Goal: Task Accomplishment & Management: Manage account settings

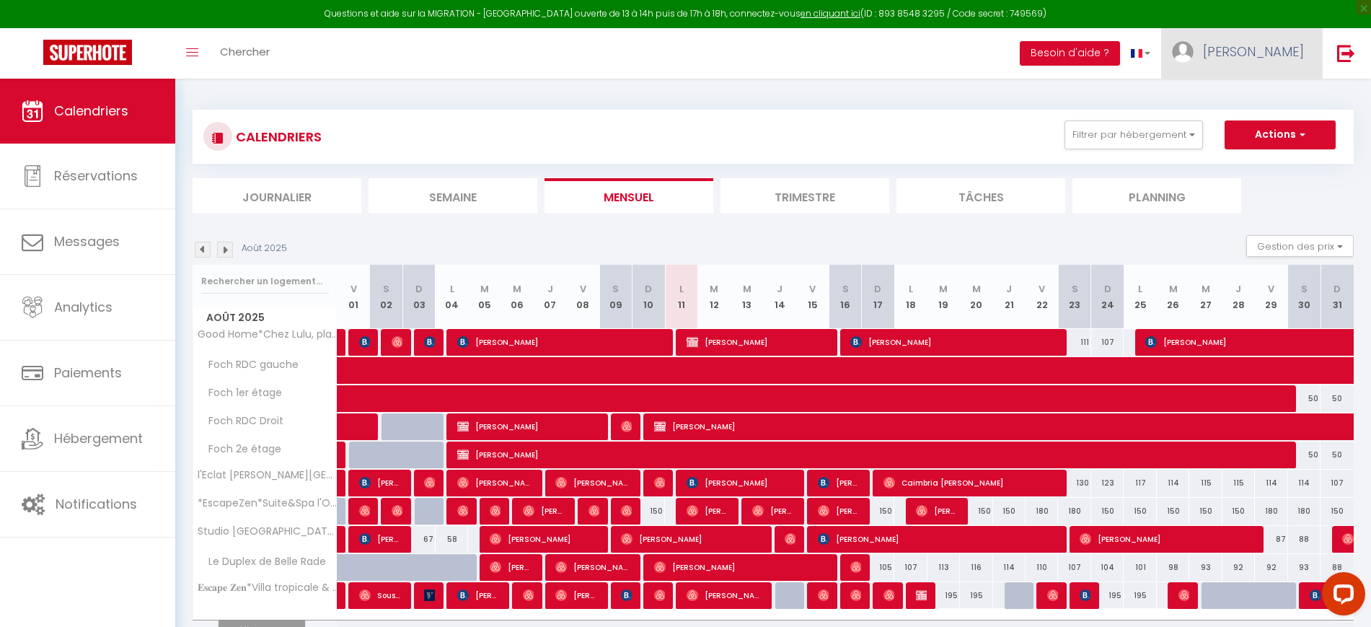
click at [1193, 48] on img at bounding box center [1183, 52] width 22 height 22
click at [1264, 93] on link "Paramètres" at bounding box center [1264, 100] width 107 height 25
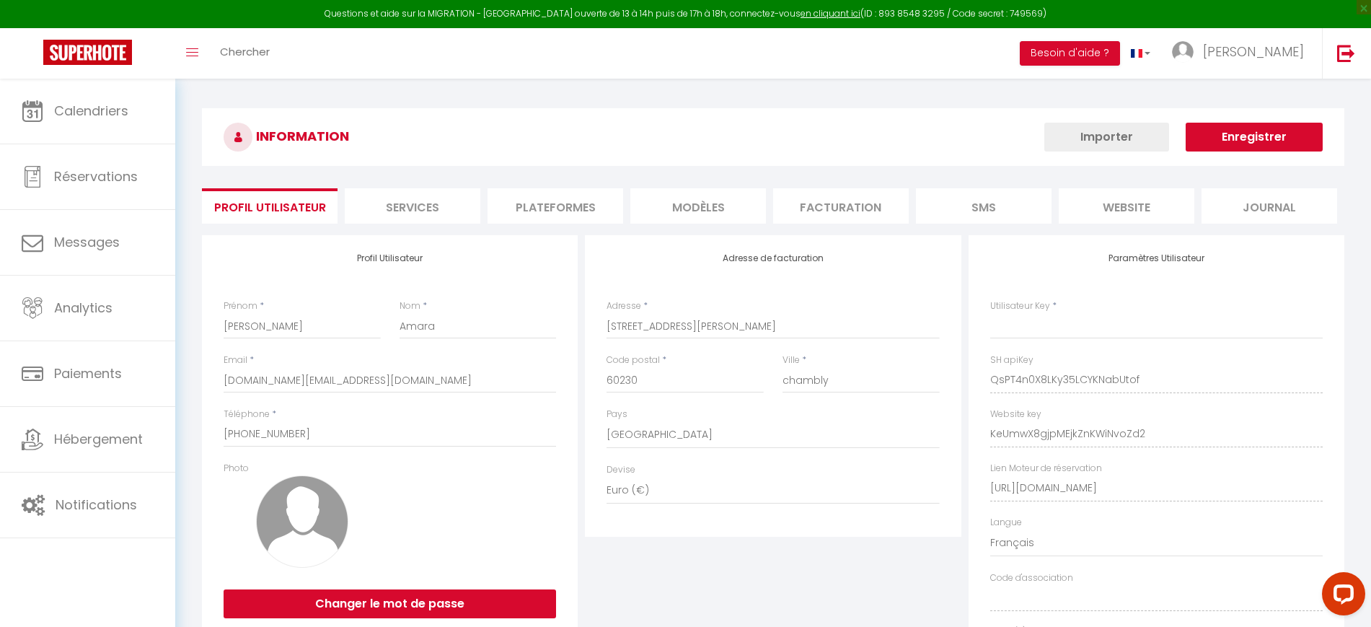
type input "QsPT4n0X8LKy35LCYKNabUtof"
type input "KeUmwX8gjpMEjkZnKWiNvoZd2"
type input "[URL][DOMAIN_NAME]"
select select "fr"
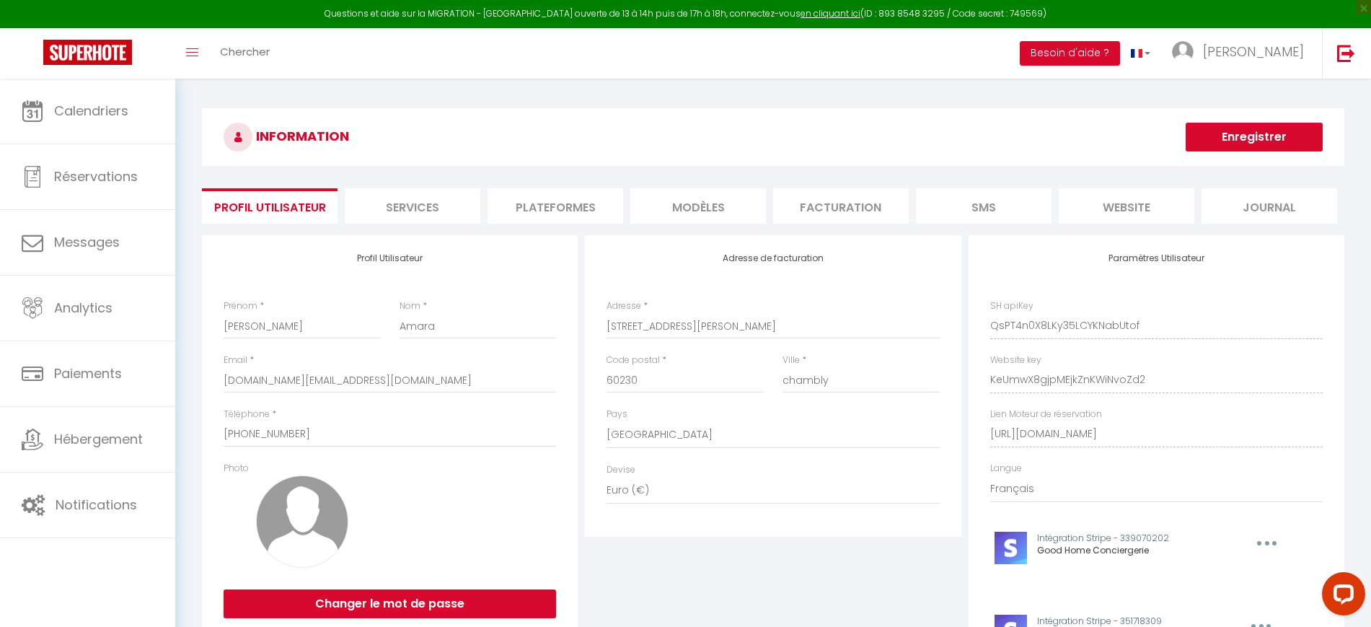
click at [556, 206] on li "Plateformes" at bounding box center [555, 205] width 136 height 35
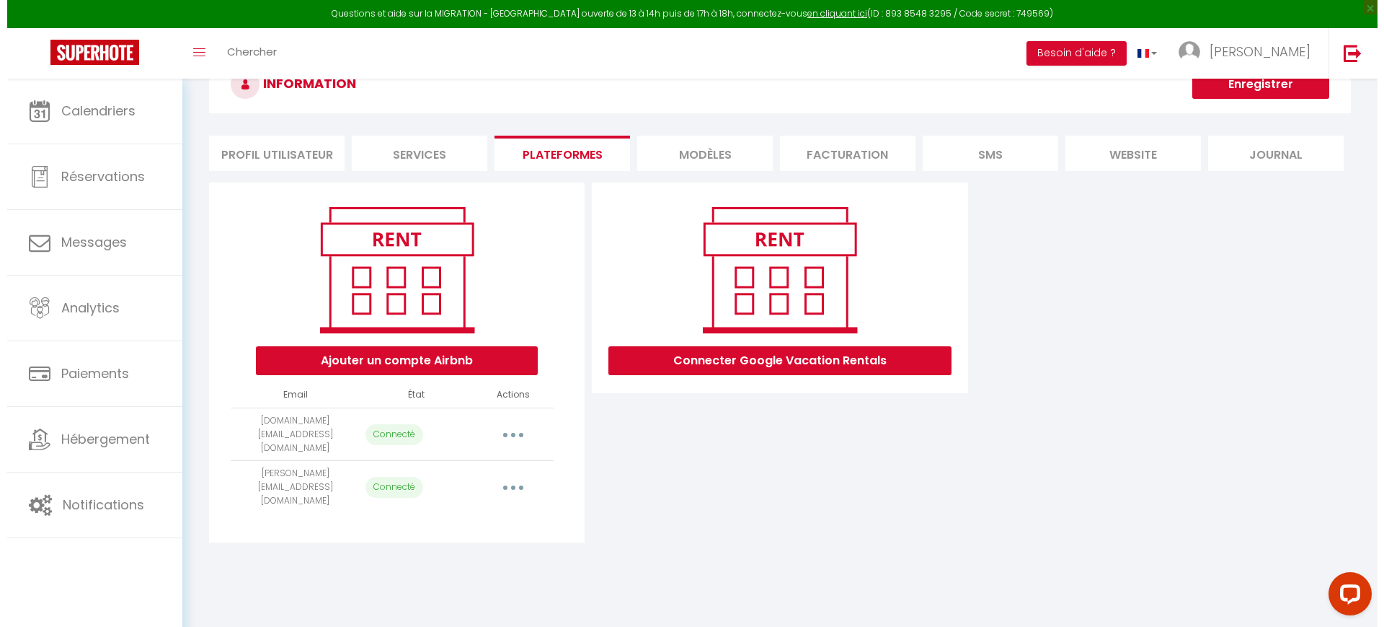
scroll to position [79, 0]
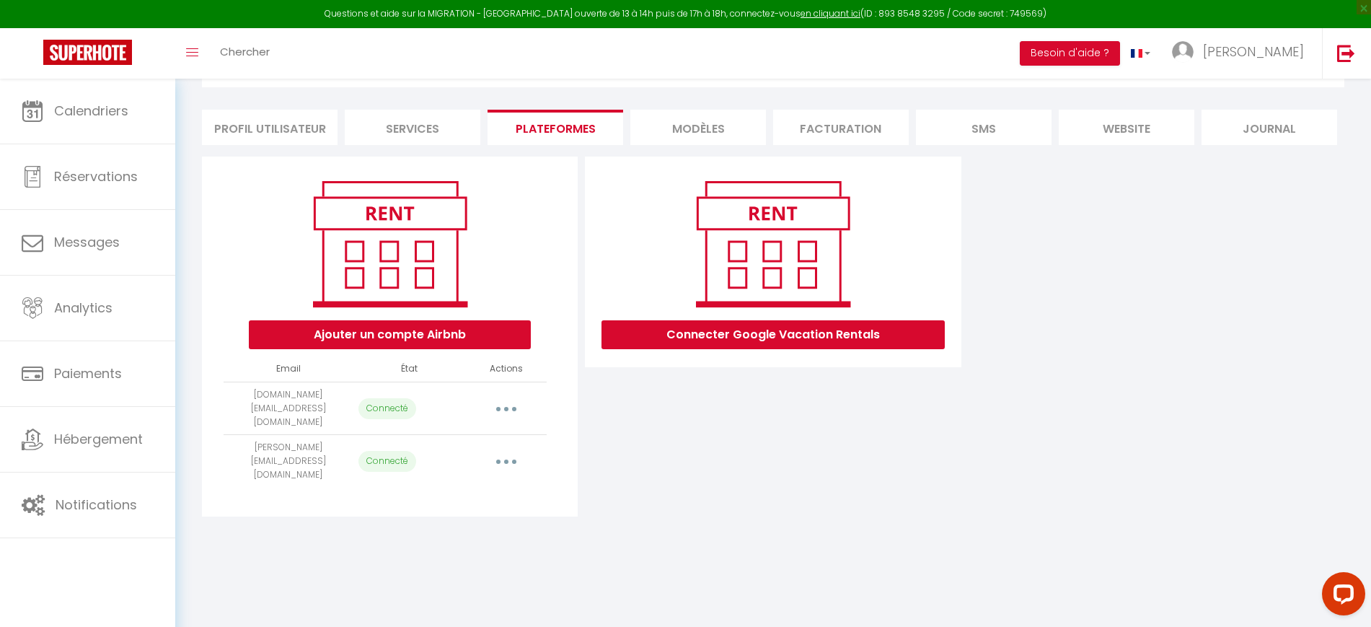
click at [512, 397] on button "button" at bounding box center [506, 408] width 40 height 23
click at [487, 437] on link "Importer les appartements" at bounding box center [442, 441] width 159 height 25
select select "21421"
select select "27954"
select select "64488"
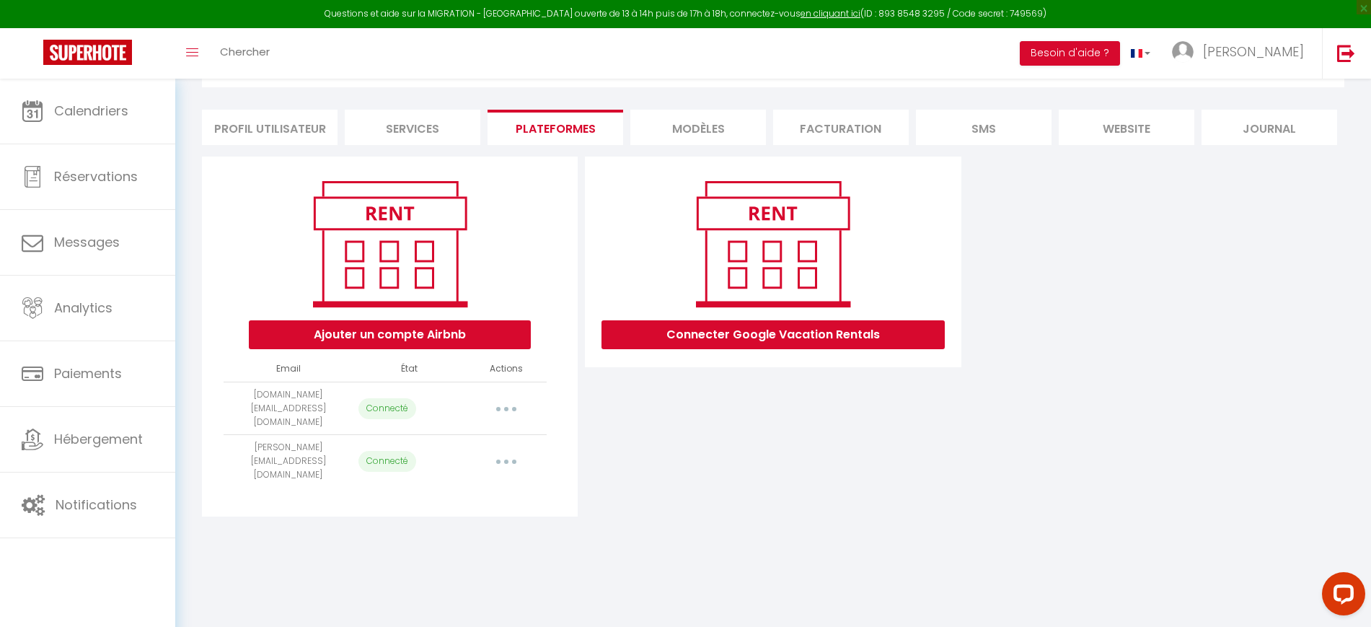
select select "72054"
select select "74322"
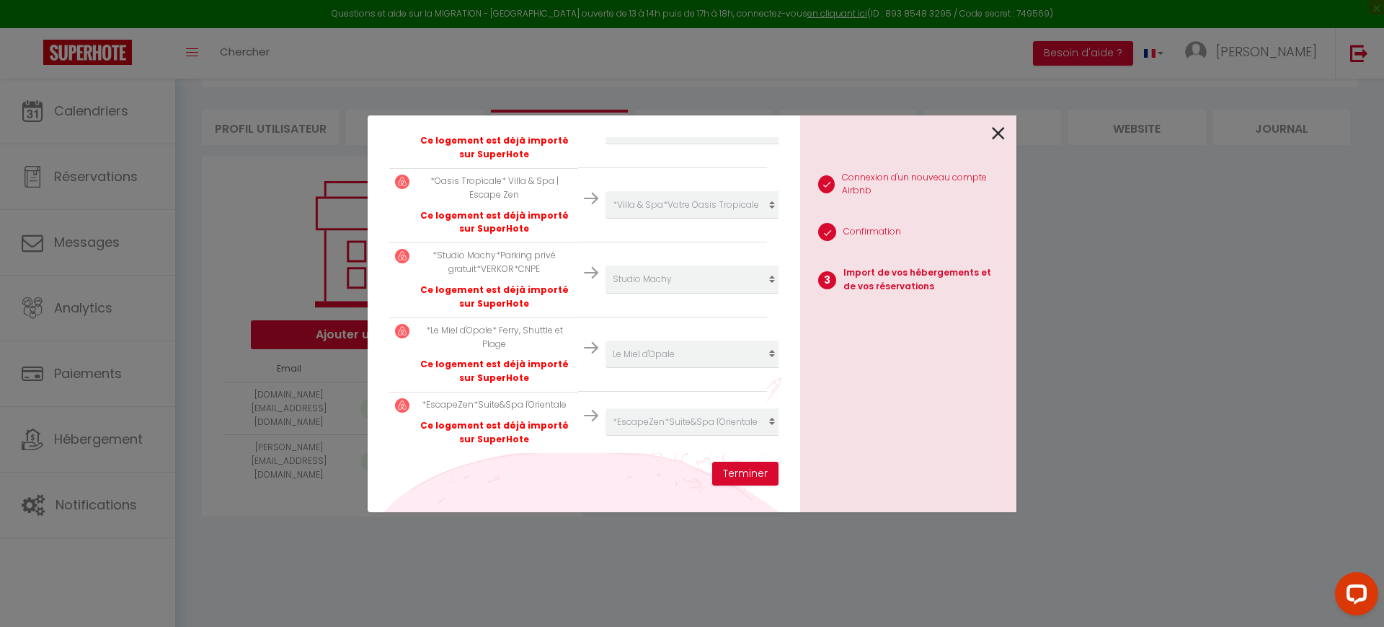
scroll to position [355, 0]
click at [746, 469] on button "Terminer" at bounding box center [745, 473] width 66 height 25
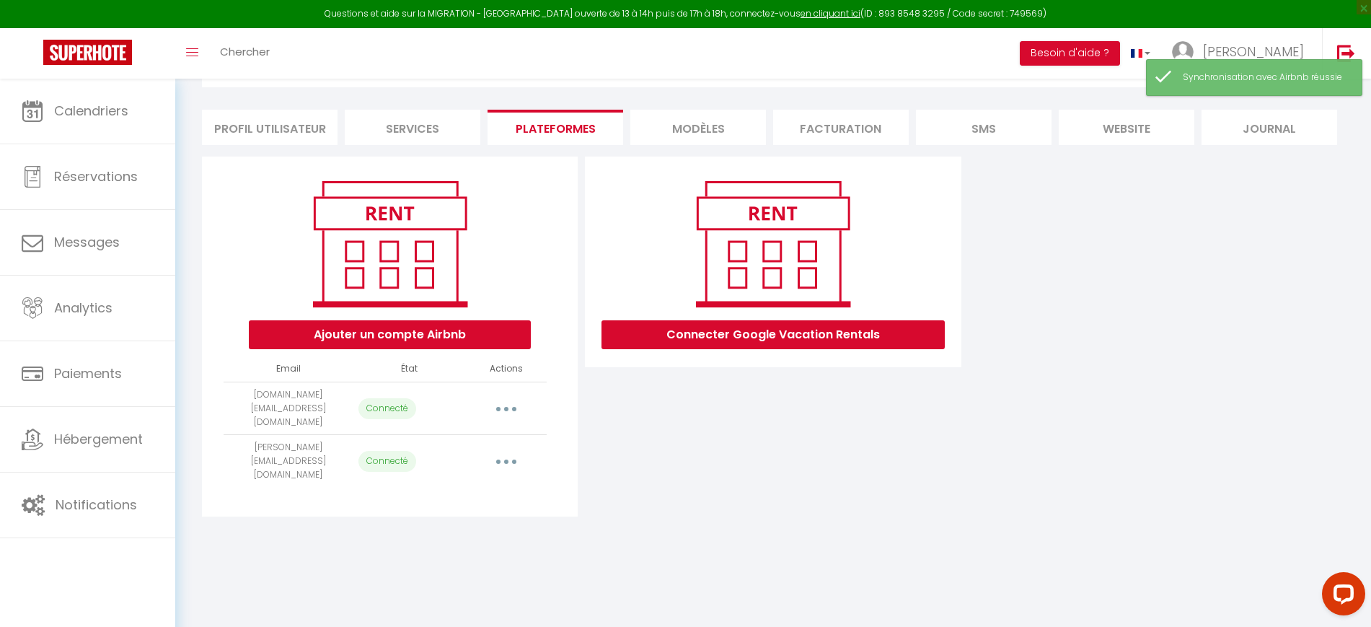
click at [512, 450] on button "button" at bounding box center [506, 461] width 40 height 23
click at [486, 482] on link "Importer les appartements" at bounding box center [442, 494] width 159 height 25
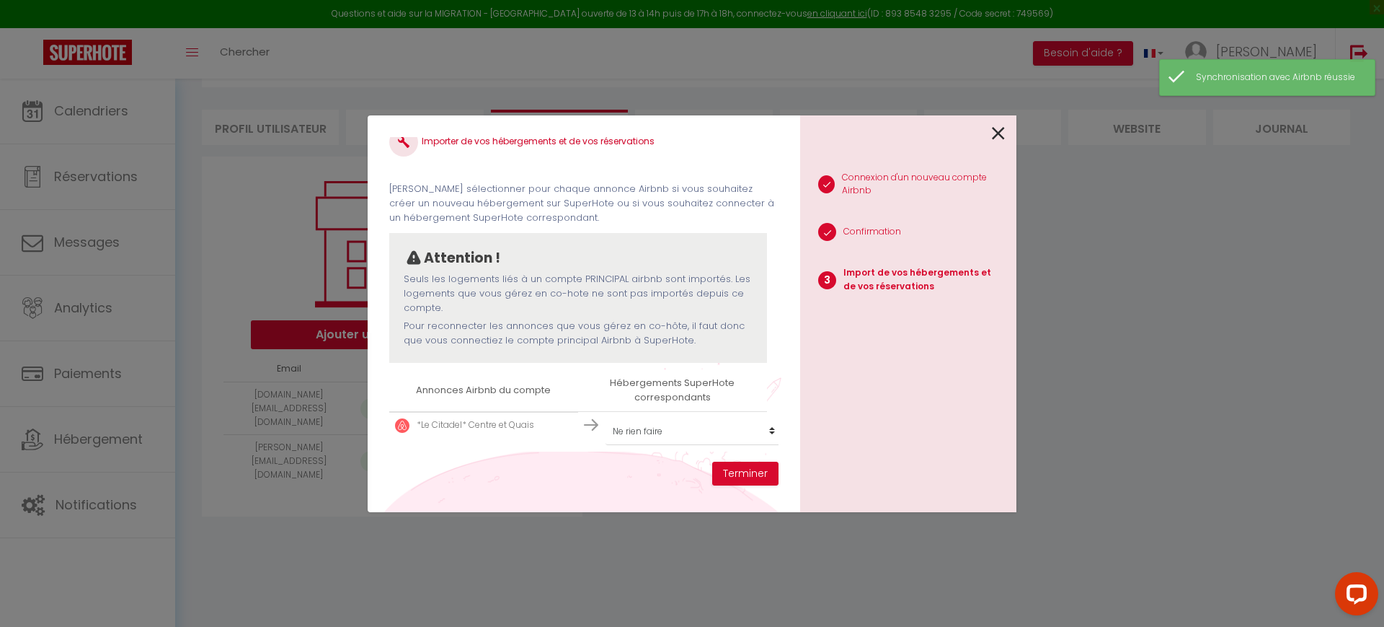
scroll to position [35, 0]
click at [673, 417] on select "Créer un nouveau hébergement Ne rien faire Good Home*Chez Lulu, plaisir & trava…" at bounding box center [694, 430] width 177 height 27
select select "create_new"
click at [1353, 353] on div "Importer de vos hébergements et de vos réservations [PERSON_NAME] sélectionner …" at bounding box center [692, 313] width 1384 height 627
click at [1002, 136] on icon at bounding box center [998, 134] width 13 height 22
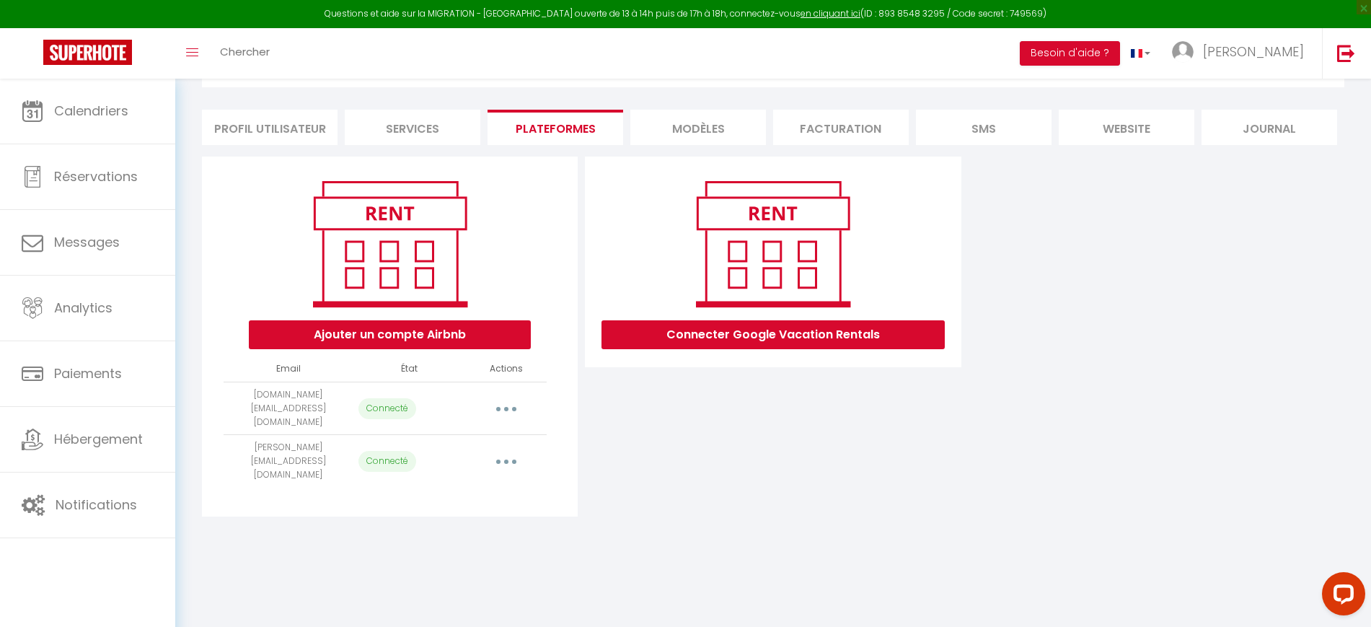
click at [507, 450] on button "button" at bounding box center [506, 461] width 40 height 23
click at [487, 534] on link "Reconnecter le compte" at bounding box center [442, 546] width 159 height 25
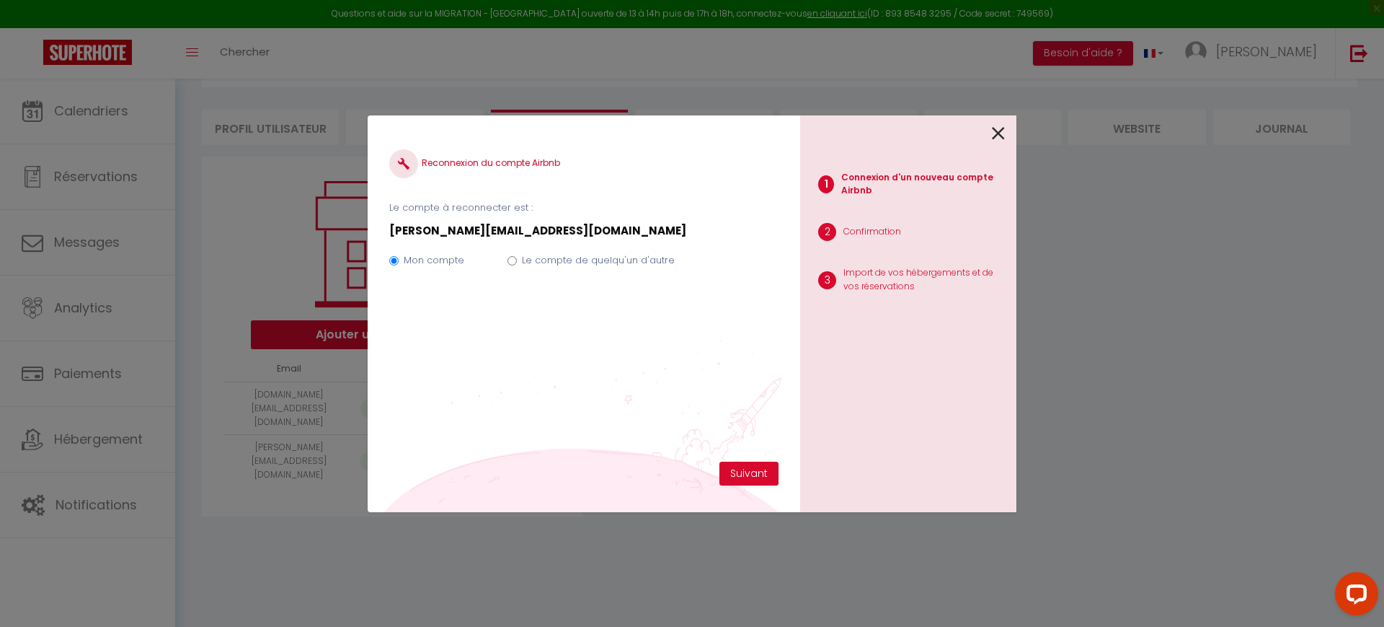
click at [1012, 128] on div "1 Connexion d'un nouveau compte Airbnb 2 Confirmation 3 Import de vos hébergeme…" at bounding box center [908, 313] width 216 height 397
click at [992, 133] on icon at bounding box center [998, 134] width 13 height 22
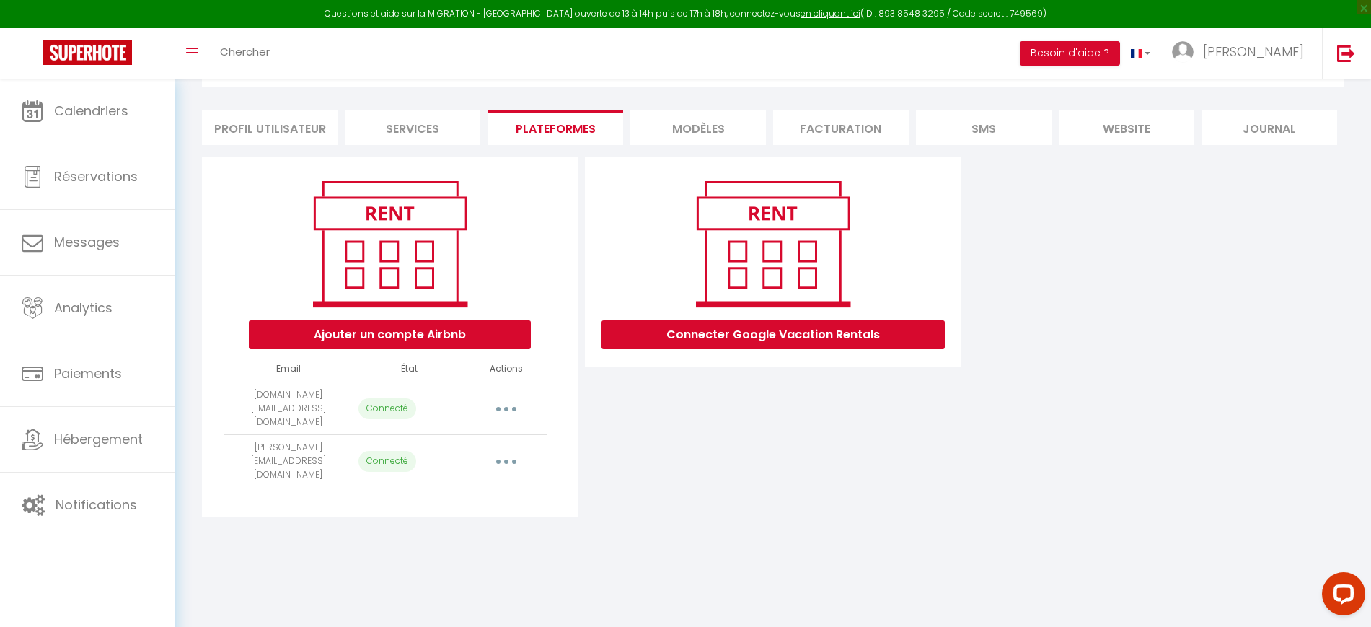
click at [519, 450] on button "button" at bounding box center [506, 461] width 40 height 23
click at [481, 482] on link "Importer les appartements" at bounding box center [442, 494] width 159 height 25
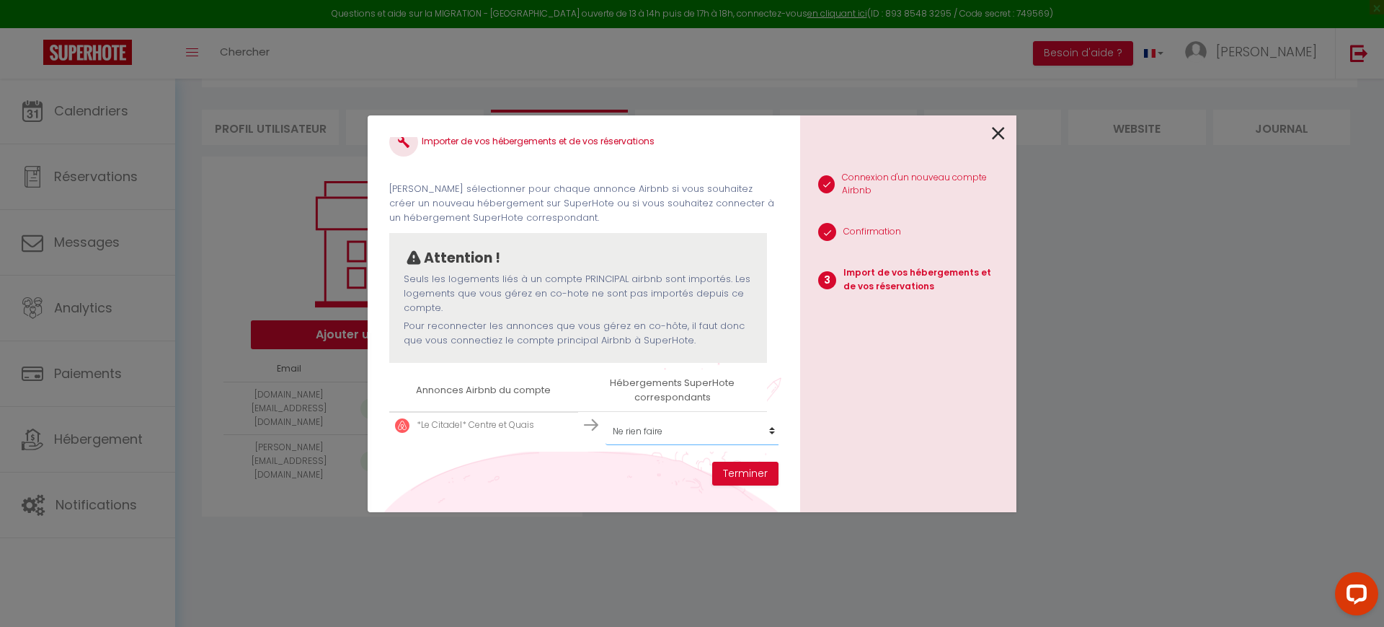
click at [652, 417] on select "Créer un nouveau hébergement Ne rien faire Good Home*Chez Lulu, plaisir & trava…" at bounding box center [694, 430] width 177 height 27
select select "74708"
click at [633, 418] on select "Créer un nouveau hébergement Ne rien faire Good Home*Chez Lulu, plaisir & trava…" at bounding box center [694, 430] width 177 height 27
